Goal: Information Seeking & Learning: Learn about a topic

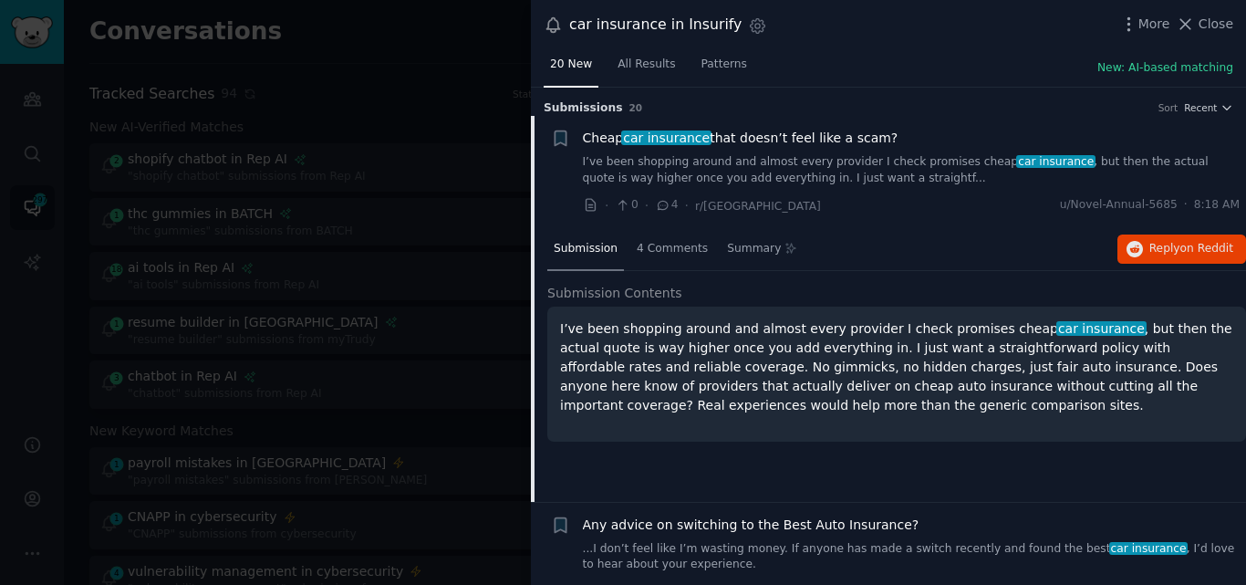
click at [706, 136] on span "Cheap car insurance that doesn’t feel like a scam?" at bounding box center [741, 138] width 316 height 19
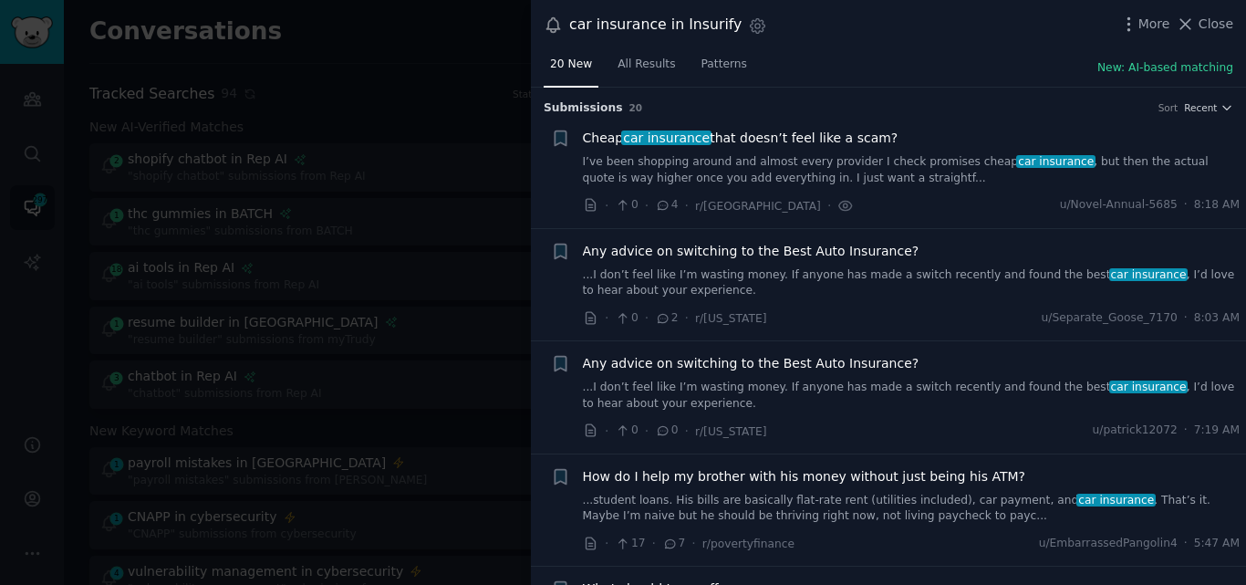
scroll to position [29, 0]
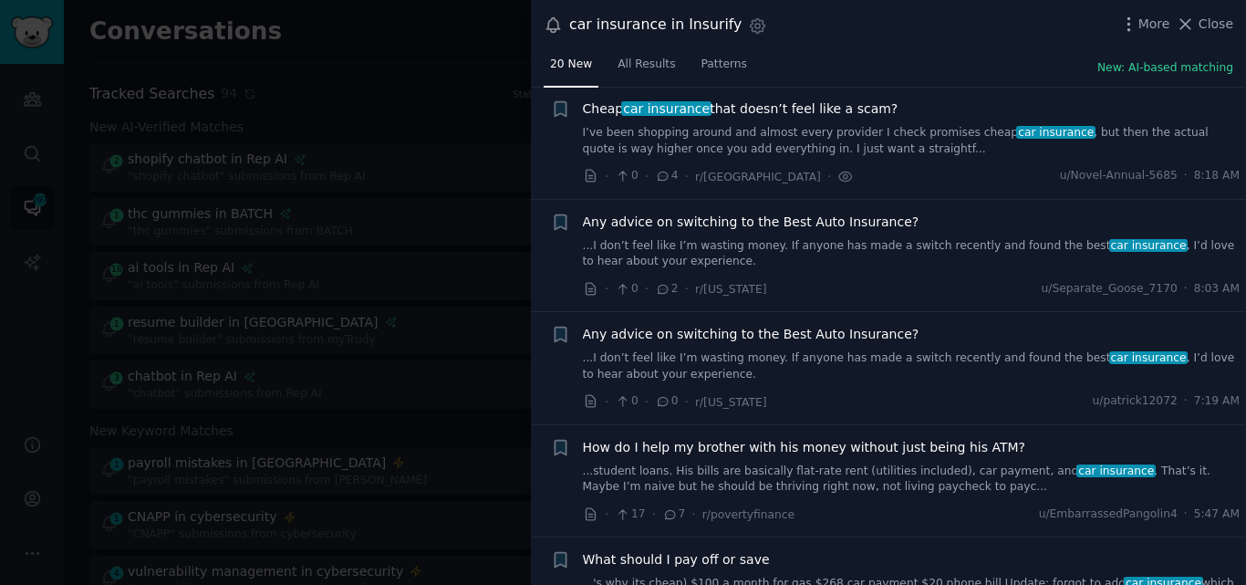
click at [740, 243] on link "...I don’t feel like I’m wasting money. If anyone has made a switch recently an…" at bounding box center [912, 254] width 658 height 32
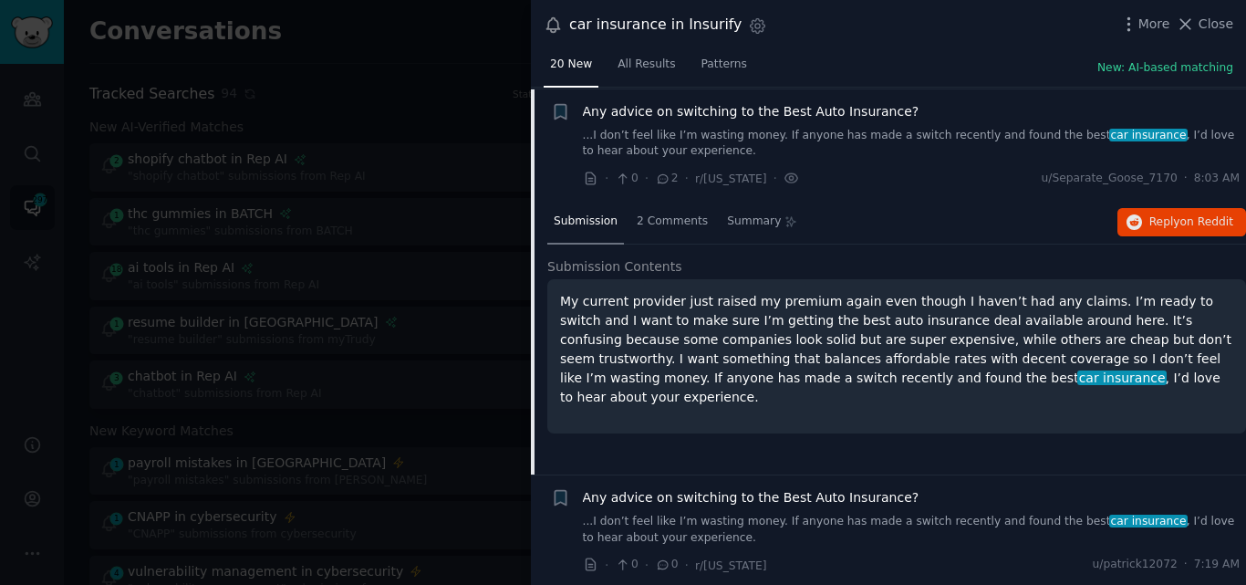
scroll to position [141, 0]
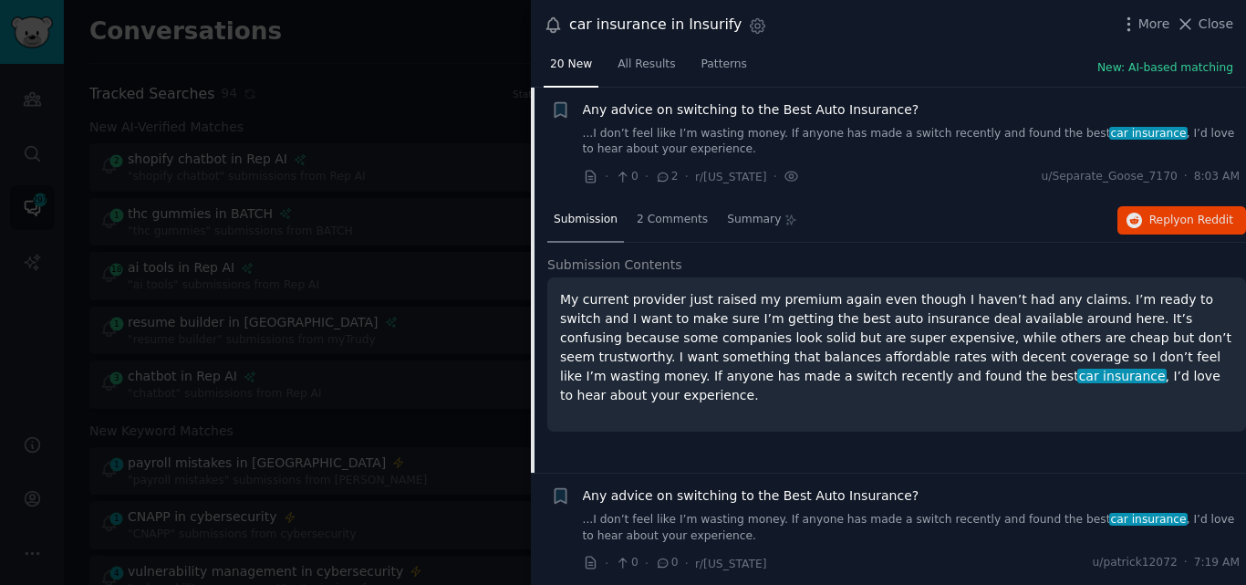
click at [708, 104] on span "Any advice on switching to the Best Auto Insurance?" at bounding box center [751, 109] width 337 height 19
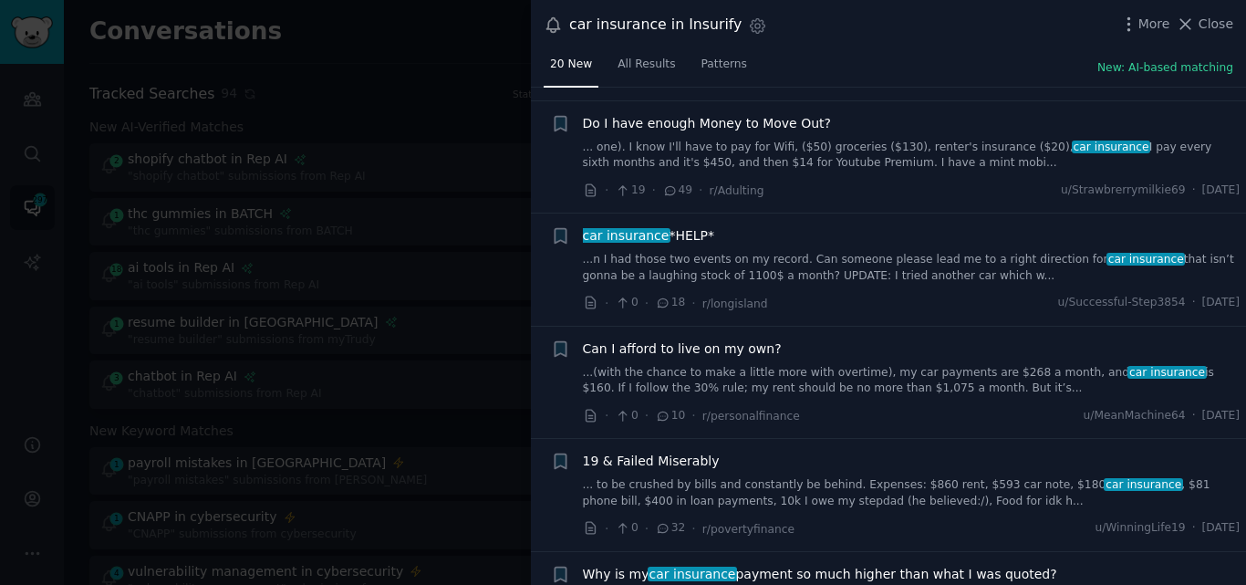
scroll to position [582, 0]
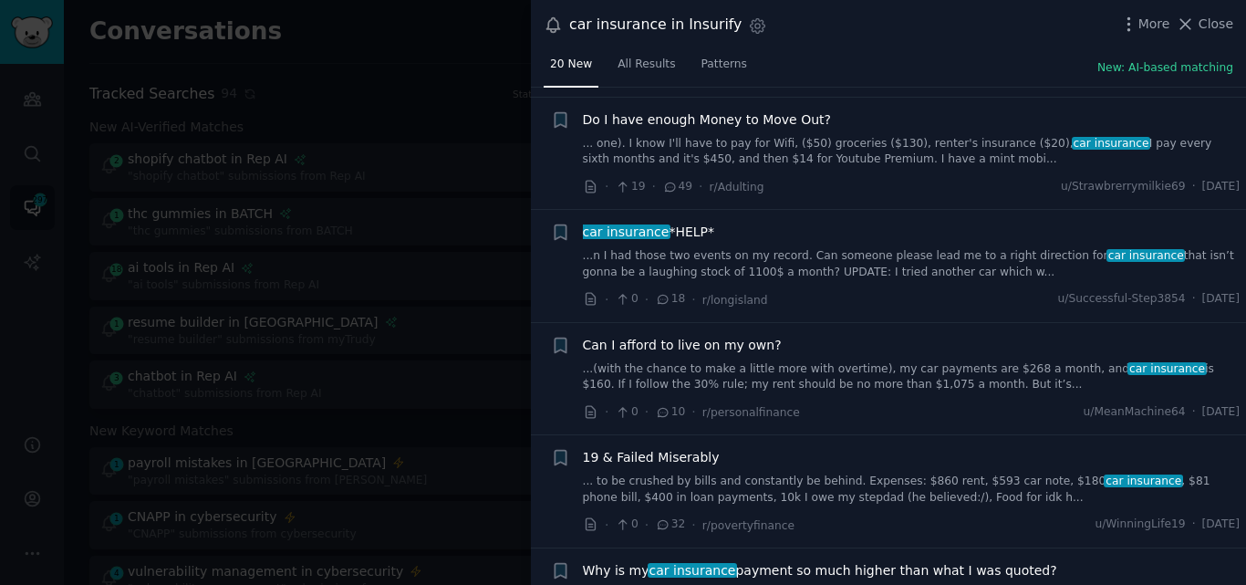
click at [678, 259] on link "...n I had those two events on my record. Can someone please lead me to a right…" at bounding box center [912, 264] width 658 height 32
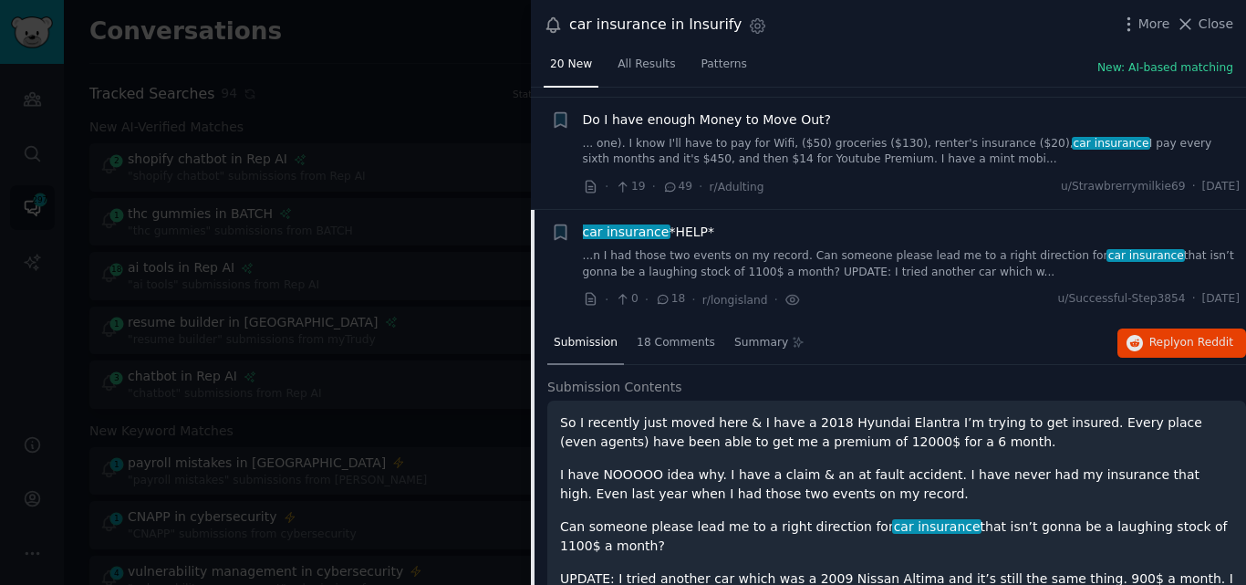
scroll to position [705, 0]
